Goal: Information Seeking & Learning: Learn about a topic

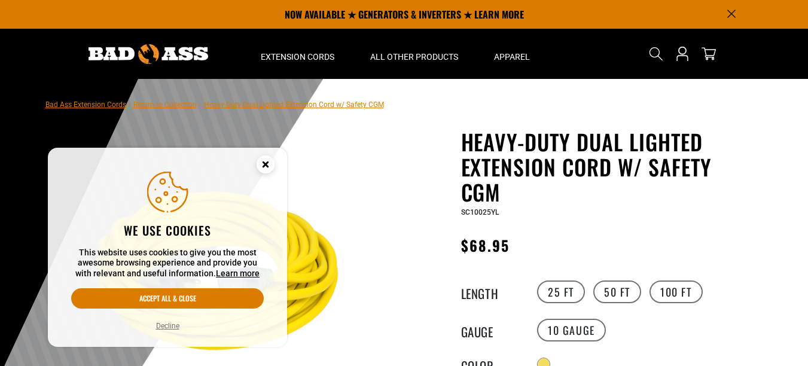
click at [261, 164] on circle "Cookie Consent" at bounding box center [266, 164] width 18 height 18
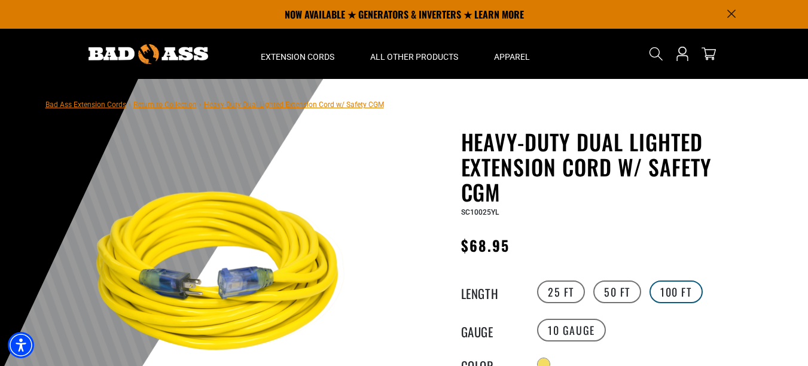
click at [670, 287] on label "100 FT" at bounding box center [675, 291] width 53 height 23
click at [631, 290] on label "50 FT" at bounding box center [617, 291] width 48 height 23
click at [619, 291] on label "50 FT" at bounding box center [617, 291] width 48 height 23
click at [581, 291] on label "25 FT" at bounding box center [561, 291] width 48 height 23
click at [622, 291] on label "50 FT" at bounding box center [617, 291] width 48 height 23
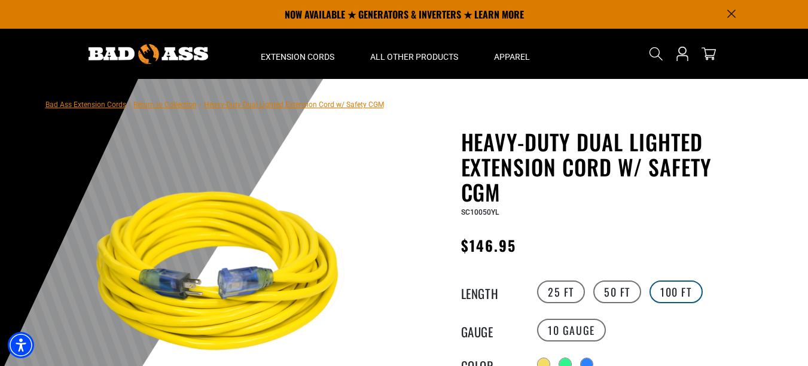
click at [675, 289] on label "100 FT" at bounding box center [675, 291] width 53 height 23
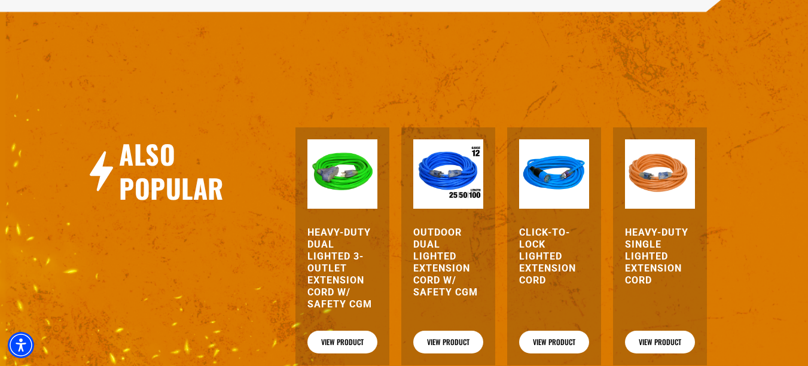
scroll to position [1267, 0]
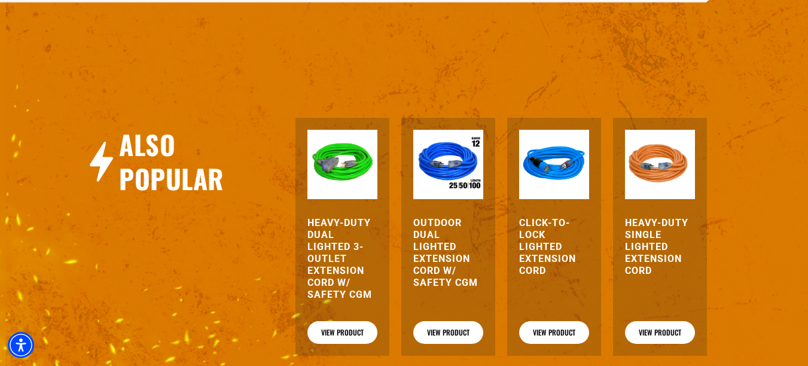
click at [441, 163] on img at bounding box center [448, 165] width 70 height 70
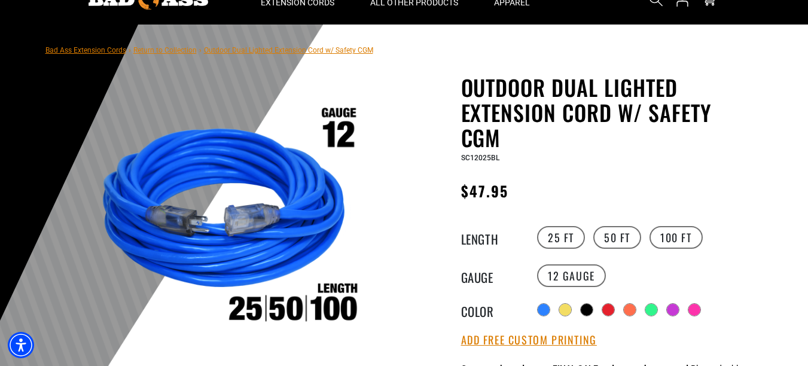
scroll to position [89, 0]
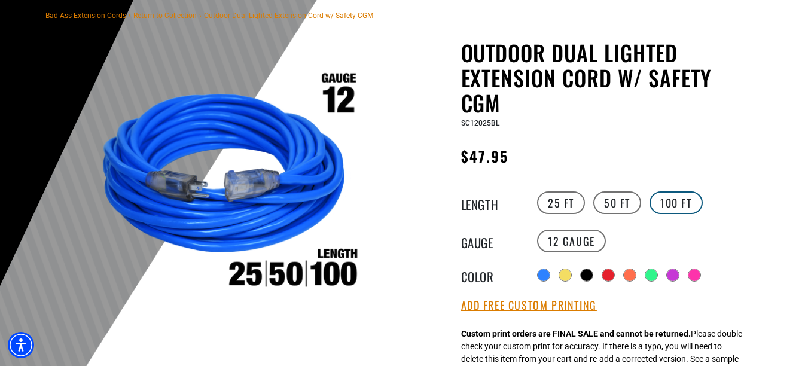
click at [679, 200] on label "100 FT" at bounding box center [675, 202] width 53 height 23
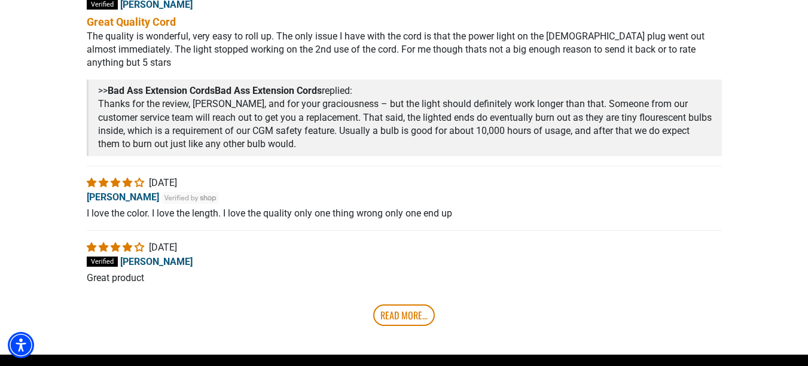
scroll to position [2394, 0]
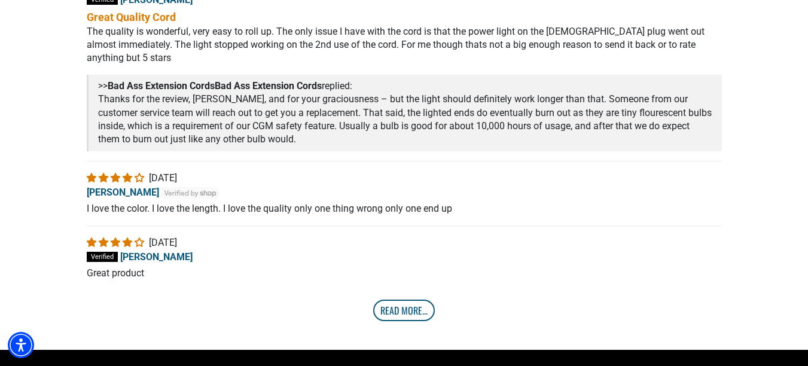
click at [408, 310] on link "Read More..." at bounding box center [404, 311] width 62 height 22
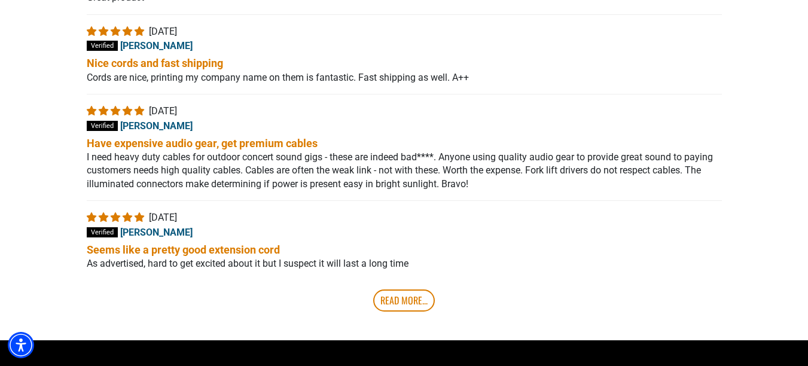
scroll to position [2675, 0]
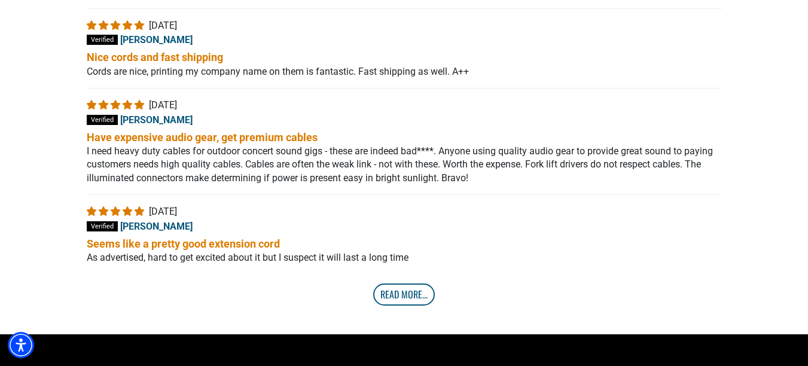
click at [402, 303] on link "Read More..." at bounding box center [404, 294] width 62 height 22
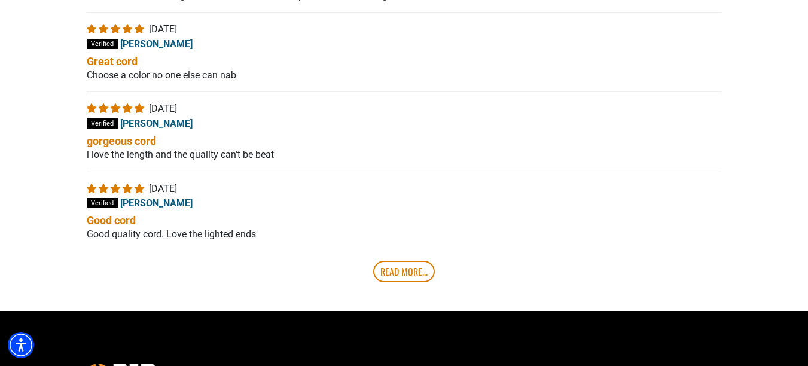
scroll to position [2949, 0]
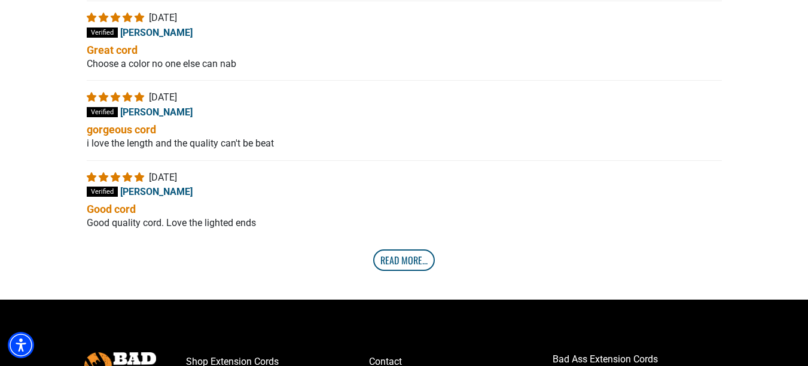
click at [416, 266] on link "Read More..." at bounding box center [404, 260] width 62 height 22
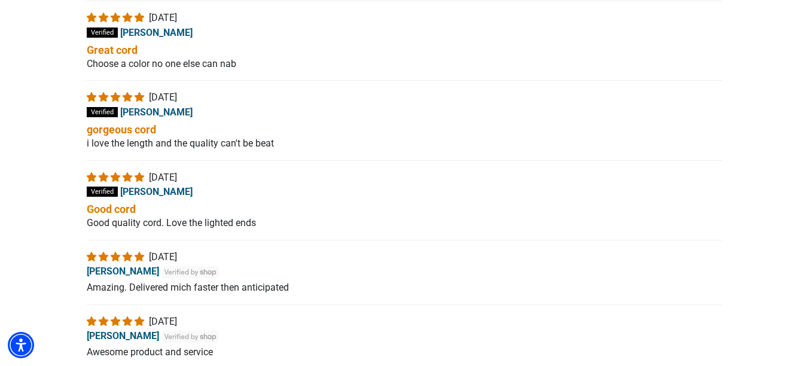
drag, startPoint x: 807, startPoint y: 310, endPoint x: 807, endPoint y: 319, distance: 9.0
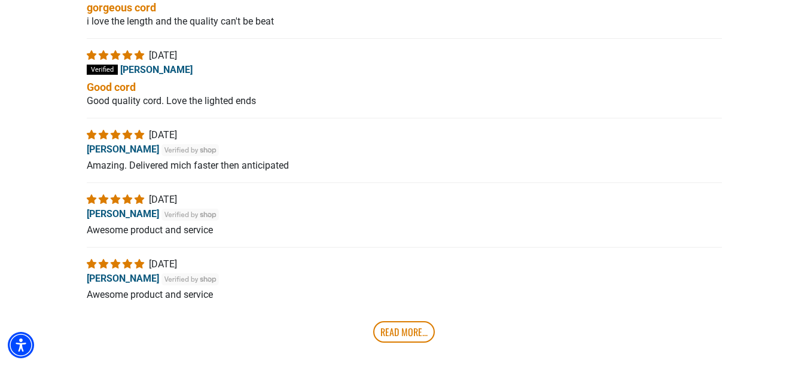
scroll to position [3083, 0]
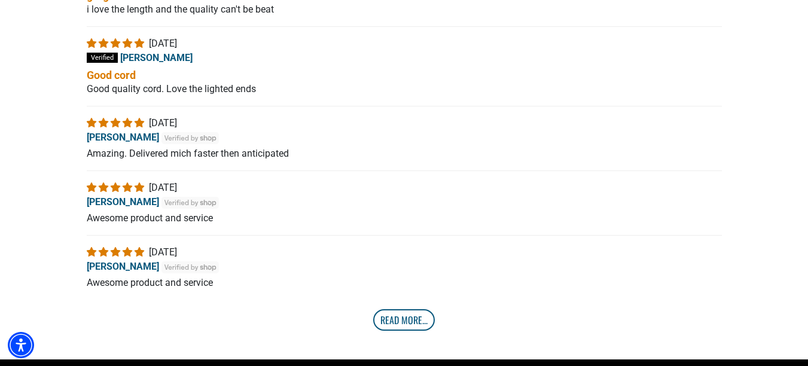
click at [390, 322] on link "Read More..." at bounding box center [404, 320] width 62 height 22
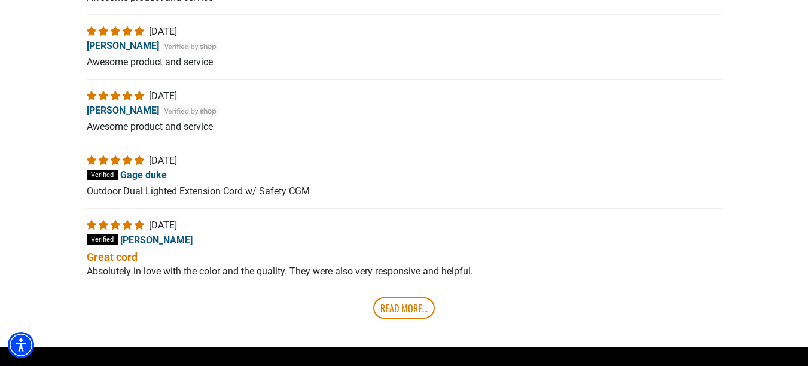
scroll to position [3309, 0]
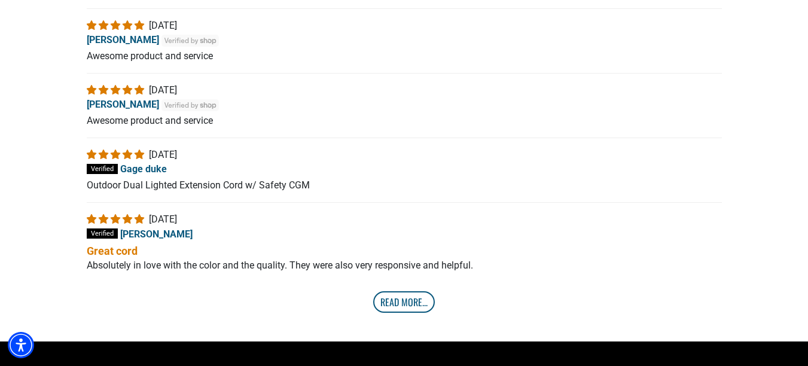
click at [412, 311] on link "Read More..." at bounding box center [404, 302] width 62 height 22
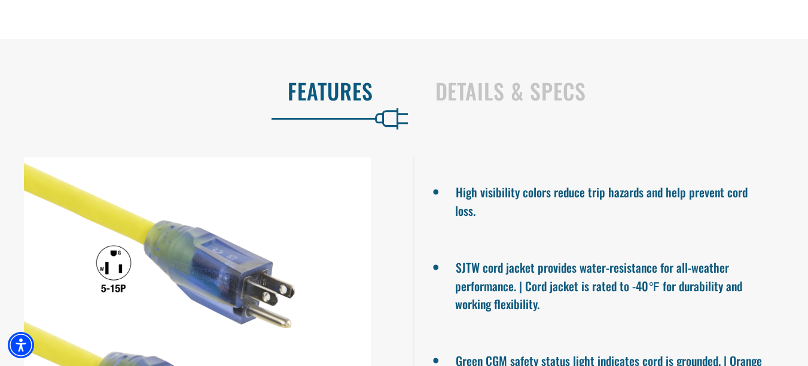
scroll to position [787, 0]
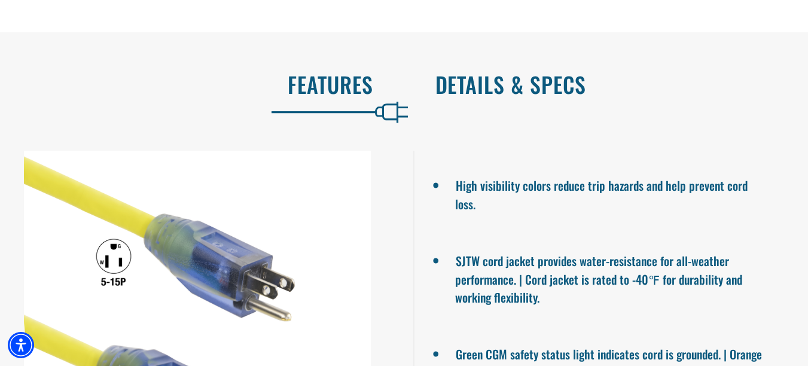
click at [541, 94] on h2 "Details & Specs" at bounding box center [609, 84] width 348 height 25
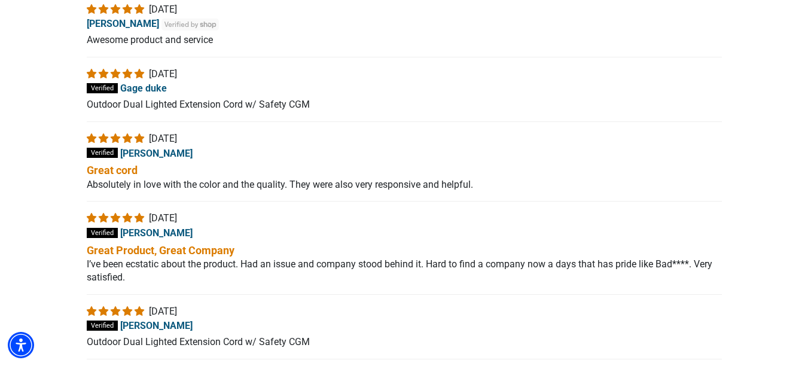
scroll to position [3730, 0]
